Goal: Task Accomplishment & Management: Manage account settings

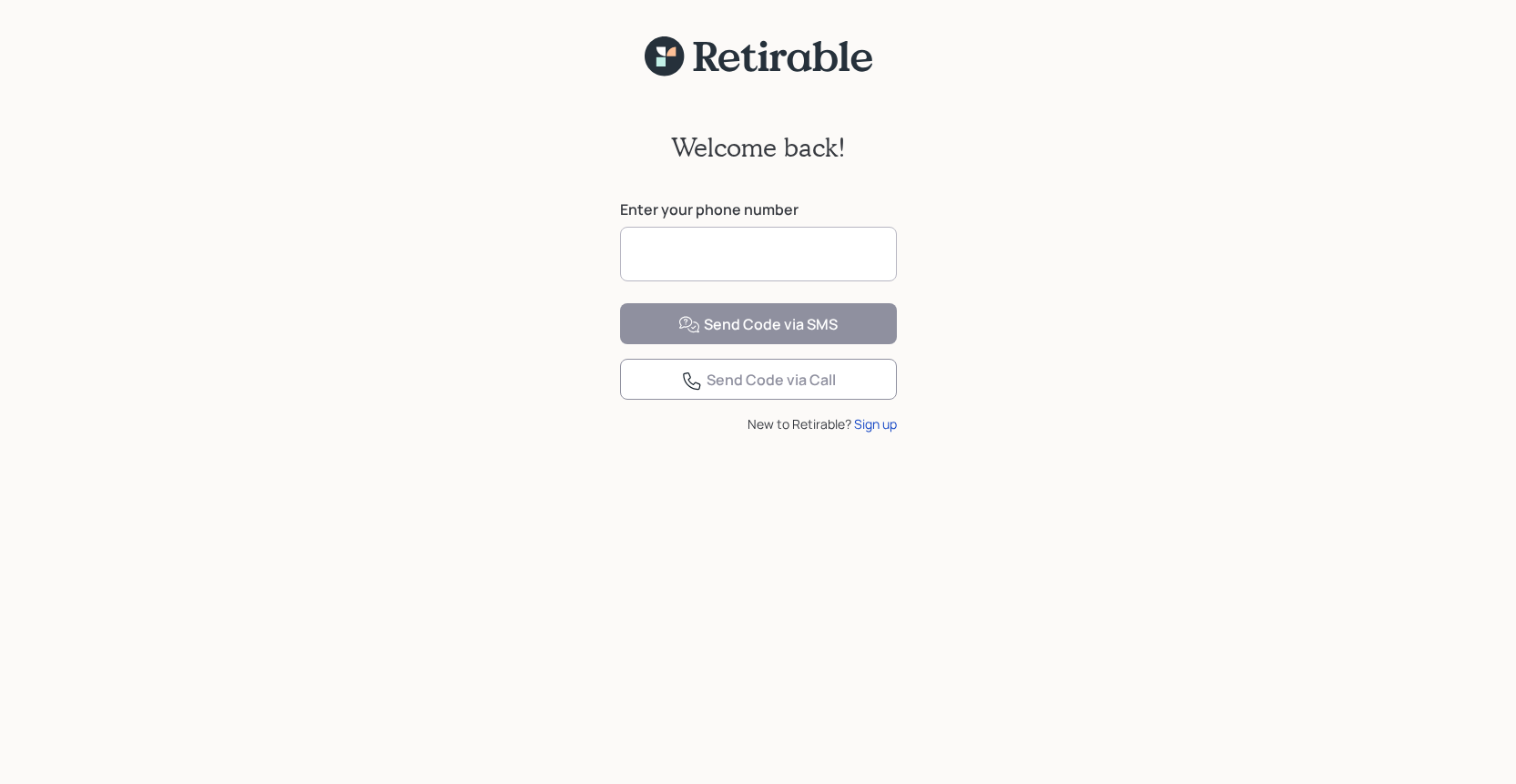
click at [831, 246] on input at bounding box center [758, 254] width 277 height 55
type input "**********"
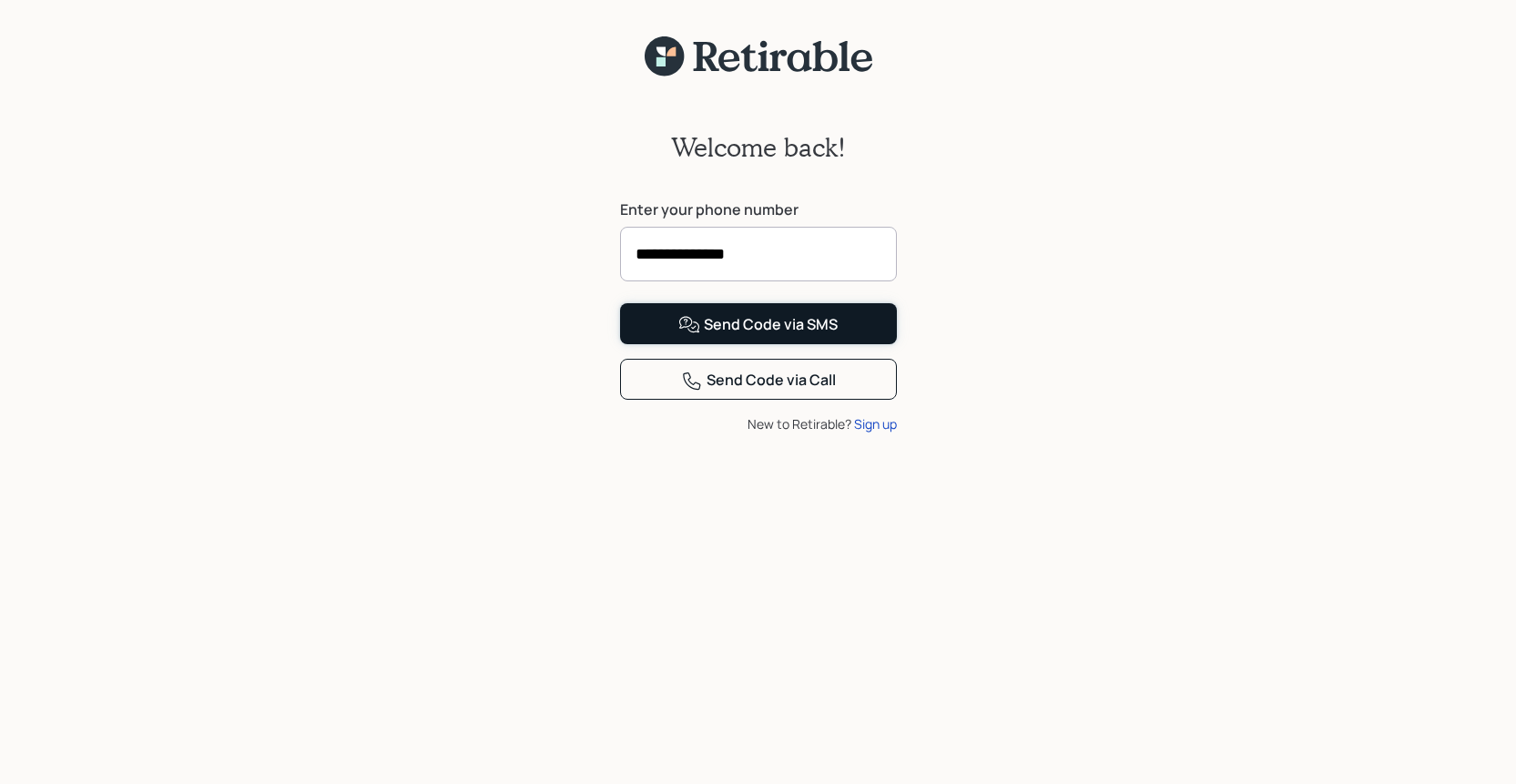
click at [720, 336] on div "Send Code via SMS" at bounding box center [758, 325] width 160 height 22
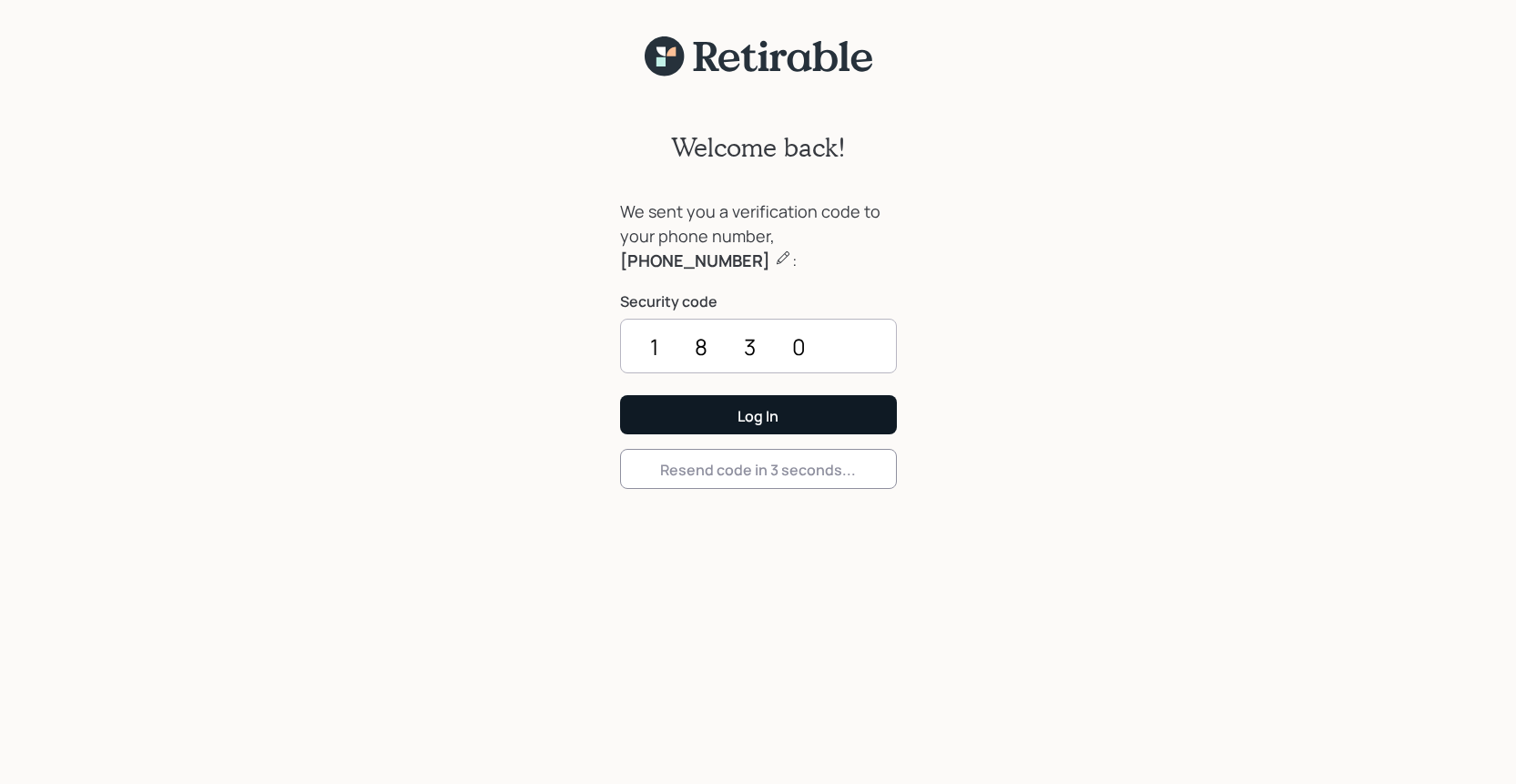
type input "1830"
click at [659, 420] on button "Log In" at bounding box center [758, 414] width 277 height 39
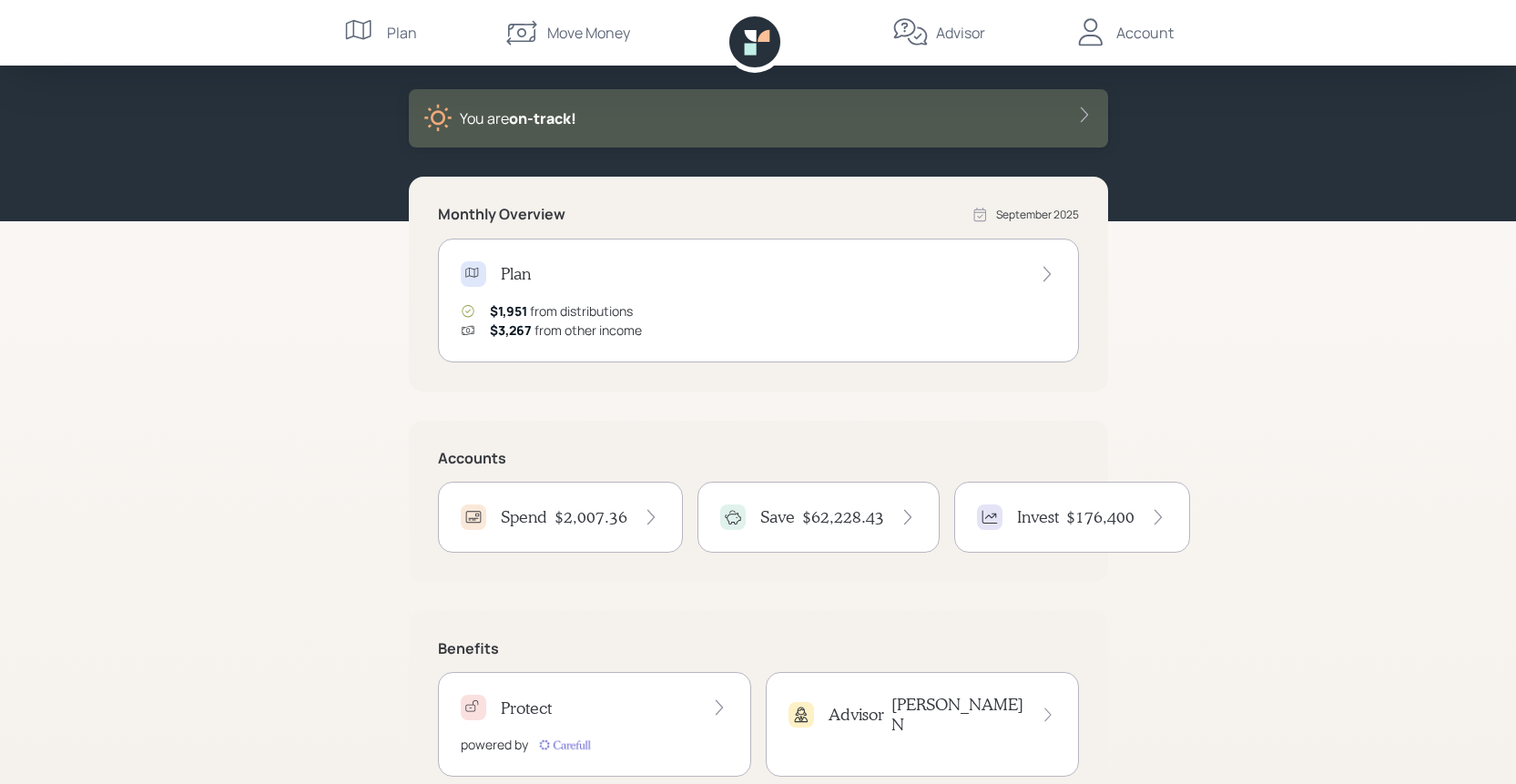
scroll to position [83, 0]
